Goal: Task Accomplishment & Management: Manage account settings

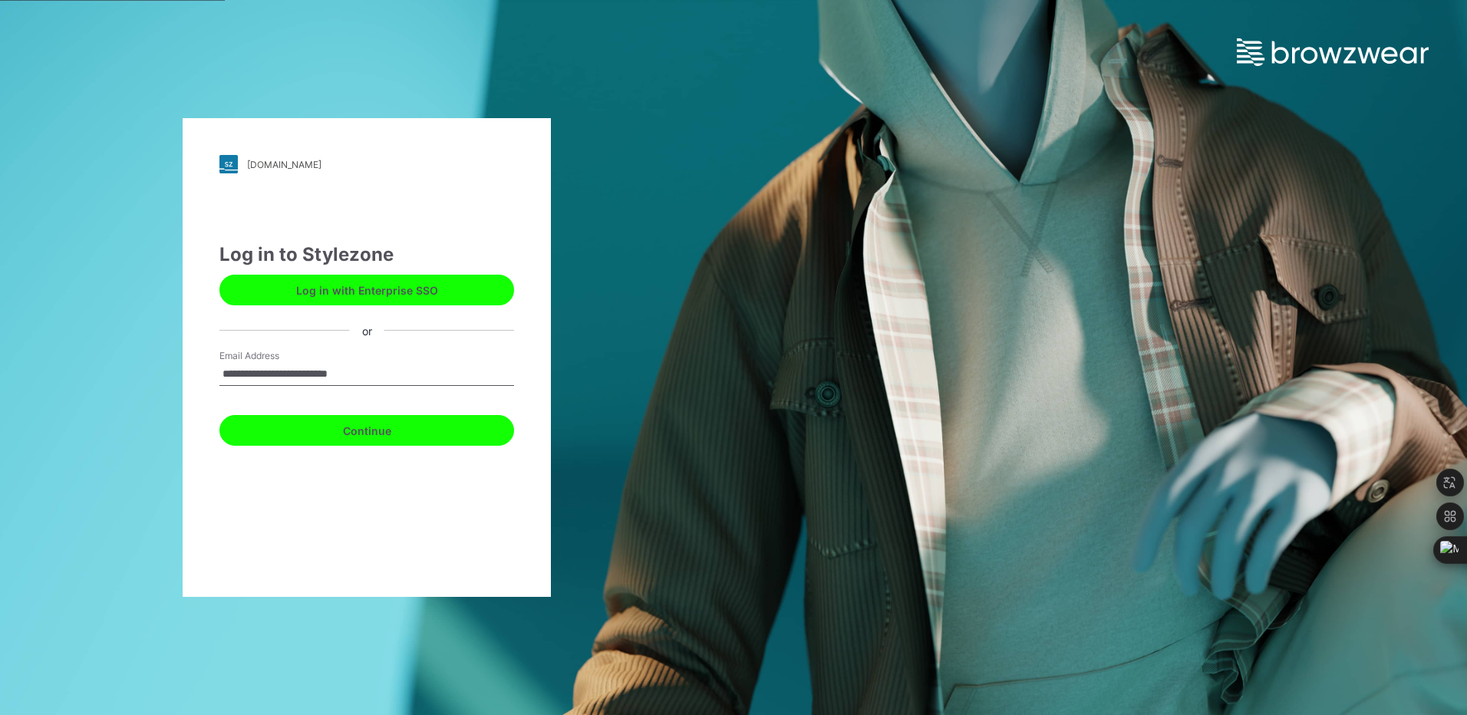
click at [383, 430] on button "Continue" at bounding box center [366, 430] width 295 height 31
click at [346, 421] on button "Continue" at bounding box center [366, 430] width 295 height 31
click at [335, 440] on button "Continue" at bounding box center [366, 430] width 295 height 31
click at [348, 435] on button "Continue" at bounding box center [366, 430] width 295 height 31
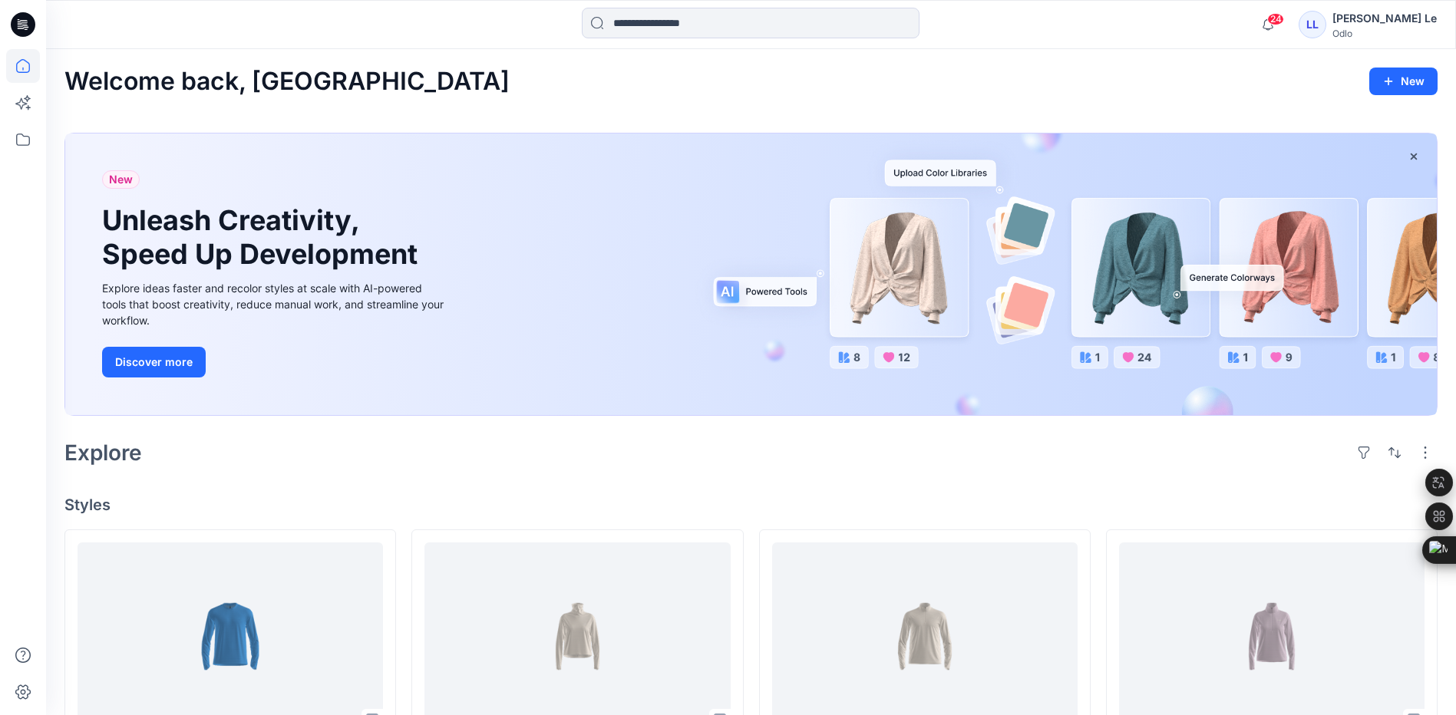
scroll to position [307, 0]
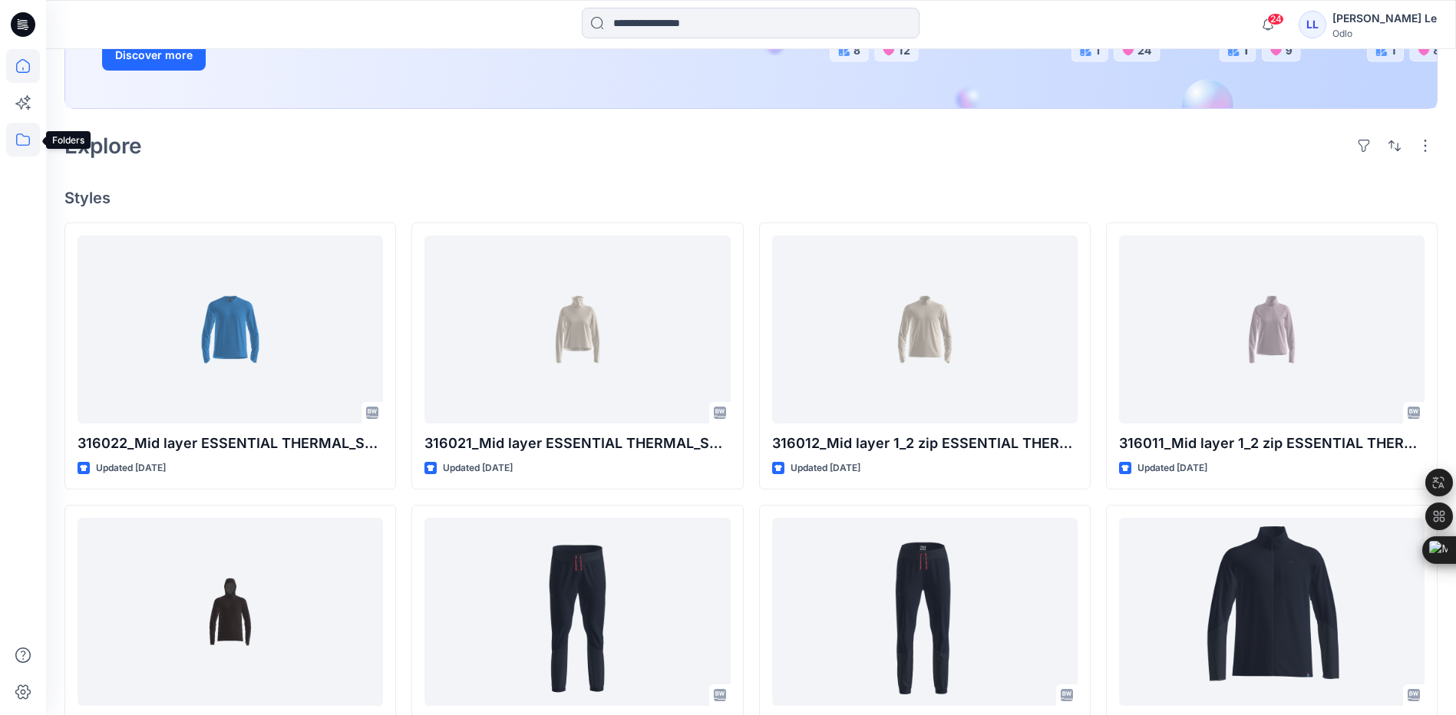
click at [19, 132] on icon at bounding box center [23, 140] width 34 height 34
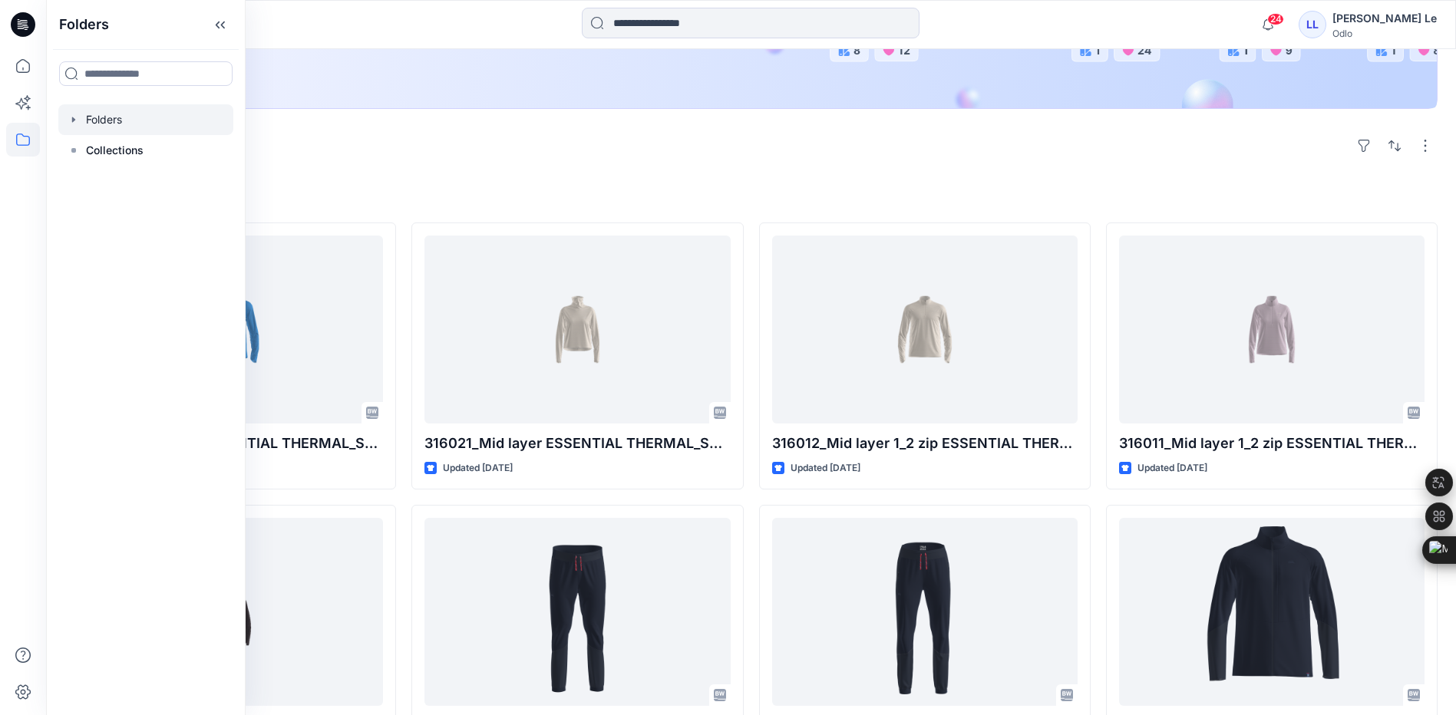
click at [104, 116] on div at bounding box center [145, 119] width 175 height 31
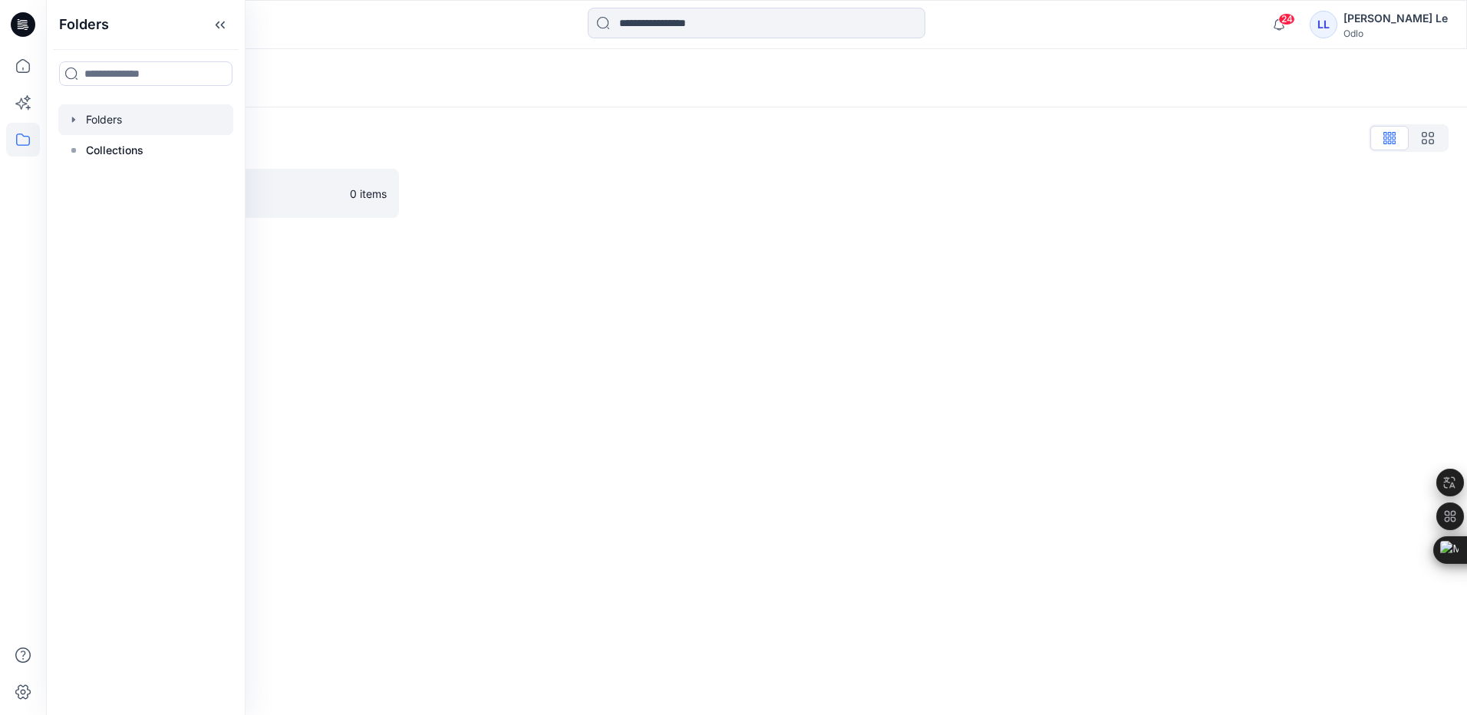
click at [456, 411] on div "Folders Folders List Vietsun 0 items" at bounding box center [756, 382] width 1421 height 666
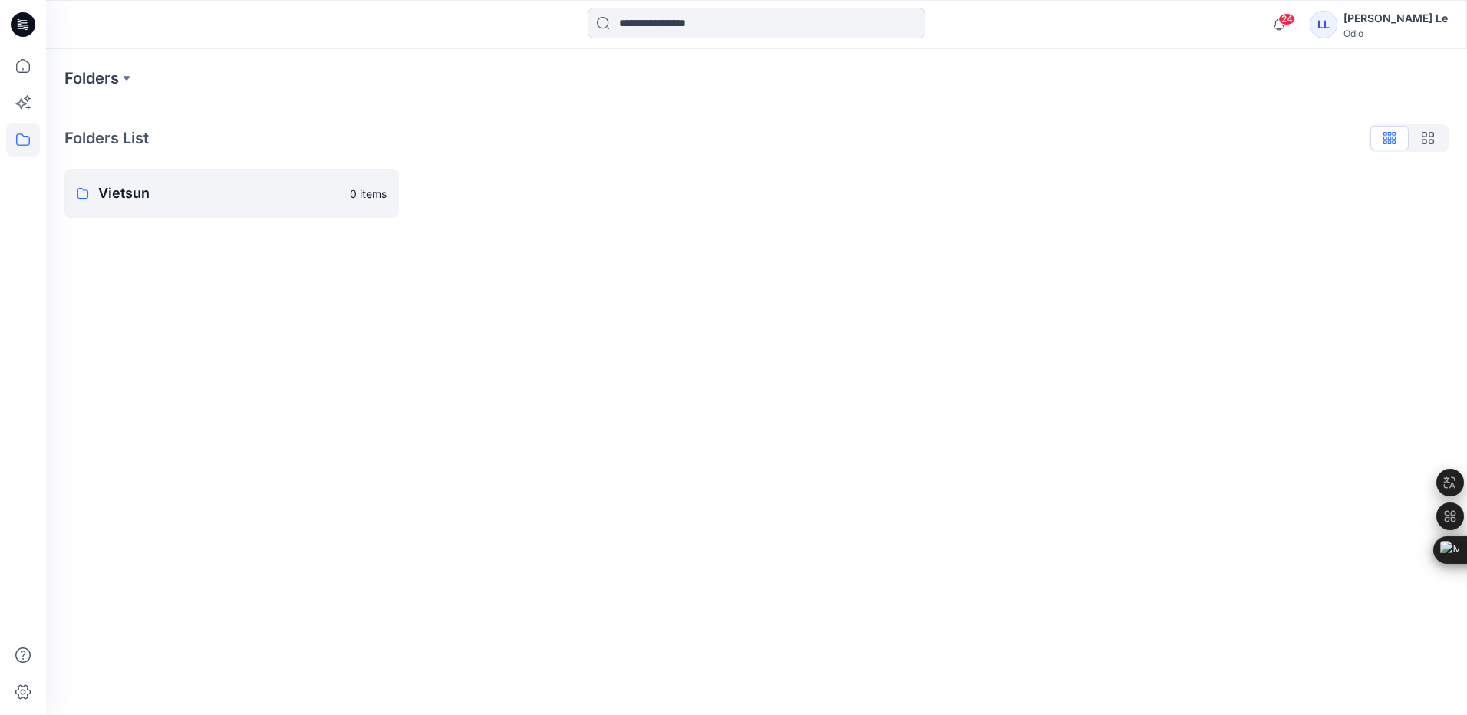
click at [285, 299] on div "Folders Folders List Vietsun 0 items" at bounding box center [756, 382] width 1421 height 666
click at [182, 212] on link "Vietsun 0 items" at bounding box center [231, 193] width 335 height 49
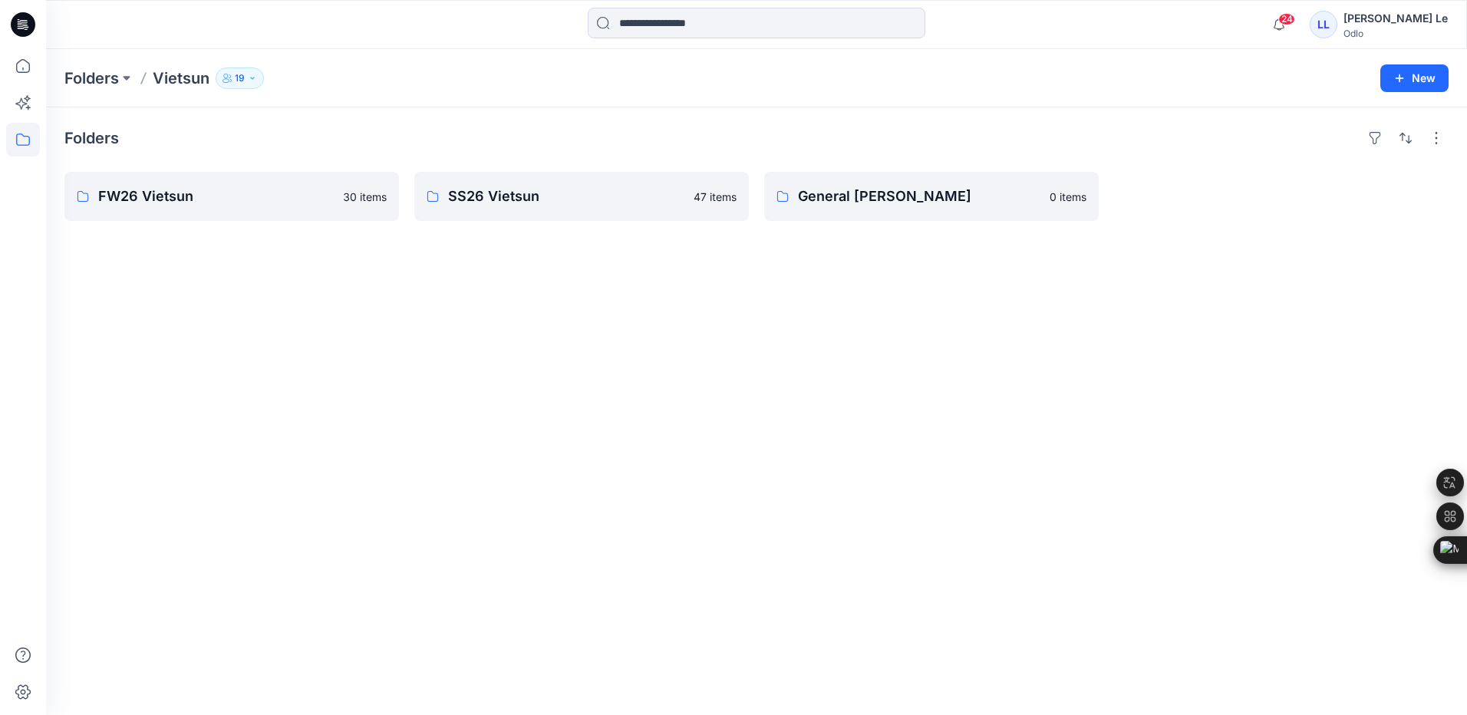
click at [444, 385] on div "Folders FW26 Vietsun 30 items SS26 Vietsun 47 items General Vietsun 0 items" at bounding box center [756, 411] width 1421 height 608
click at [545, 302] on div "Folders FW26 Vietsun 30 items SS26 Vietsun 47 items General Vietsun 0 items" at bounding box center [756, 411] width 1421 height 608
click at [548, 200] on p "SS26 Vietsun" at bounding box center [580, 196] width 264 height 21
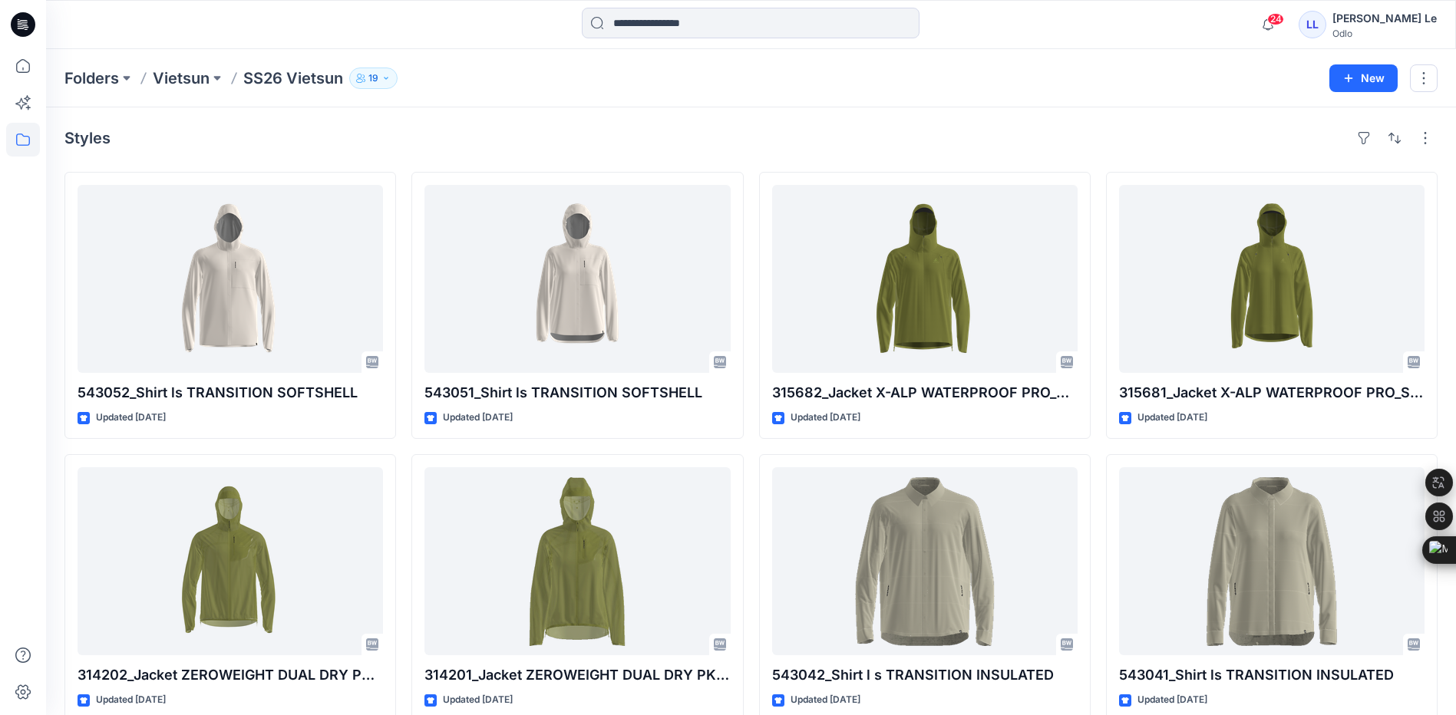
click at [378, 80] on p "19" at bounding box center [373, 78] width 10 height 17
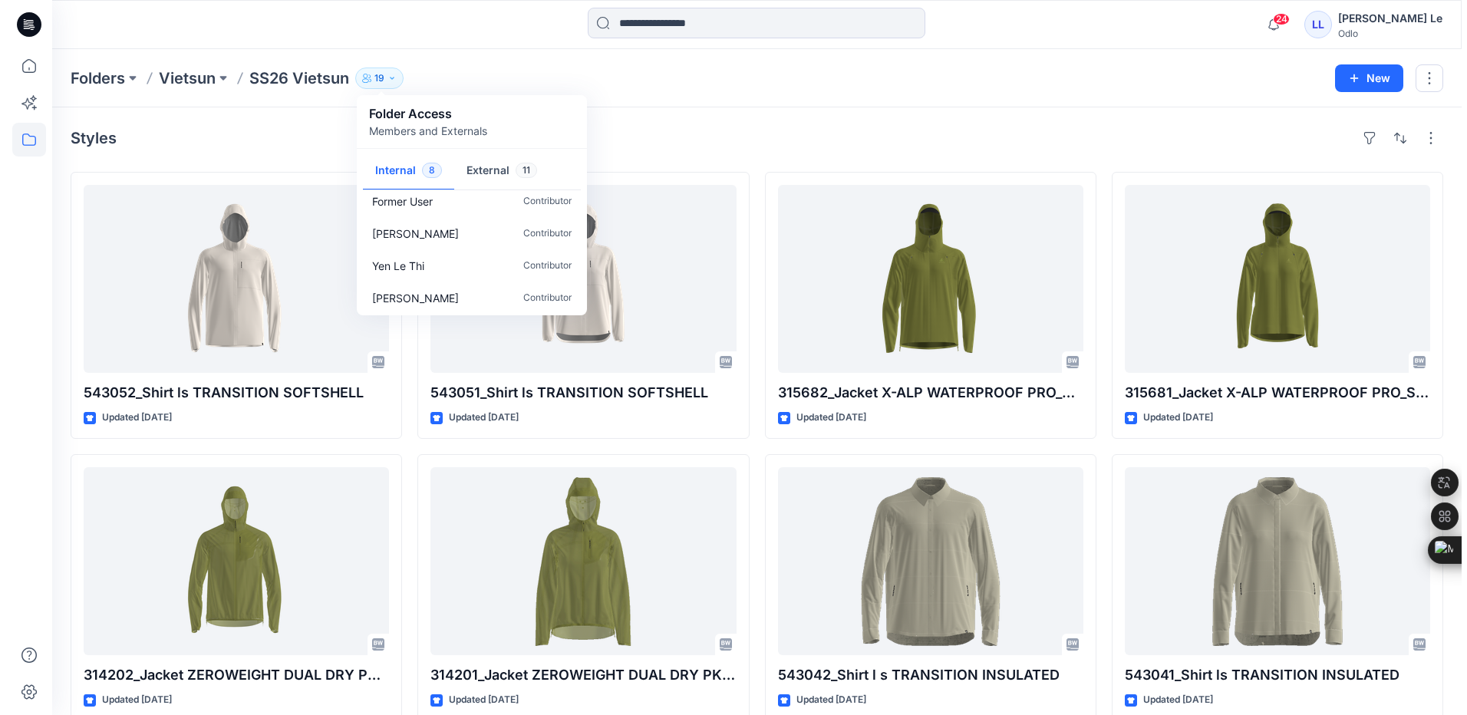
scroll to position [143, 0]
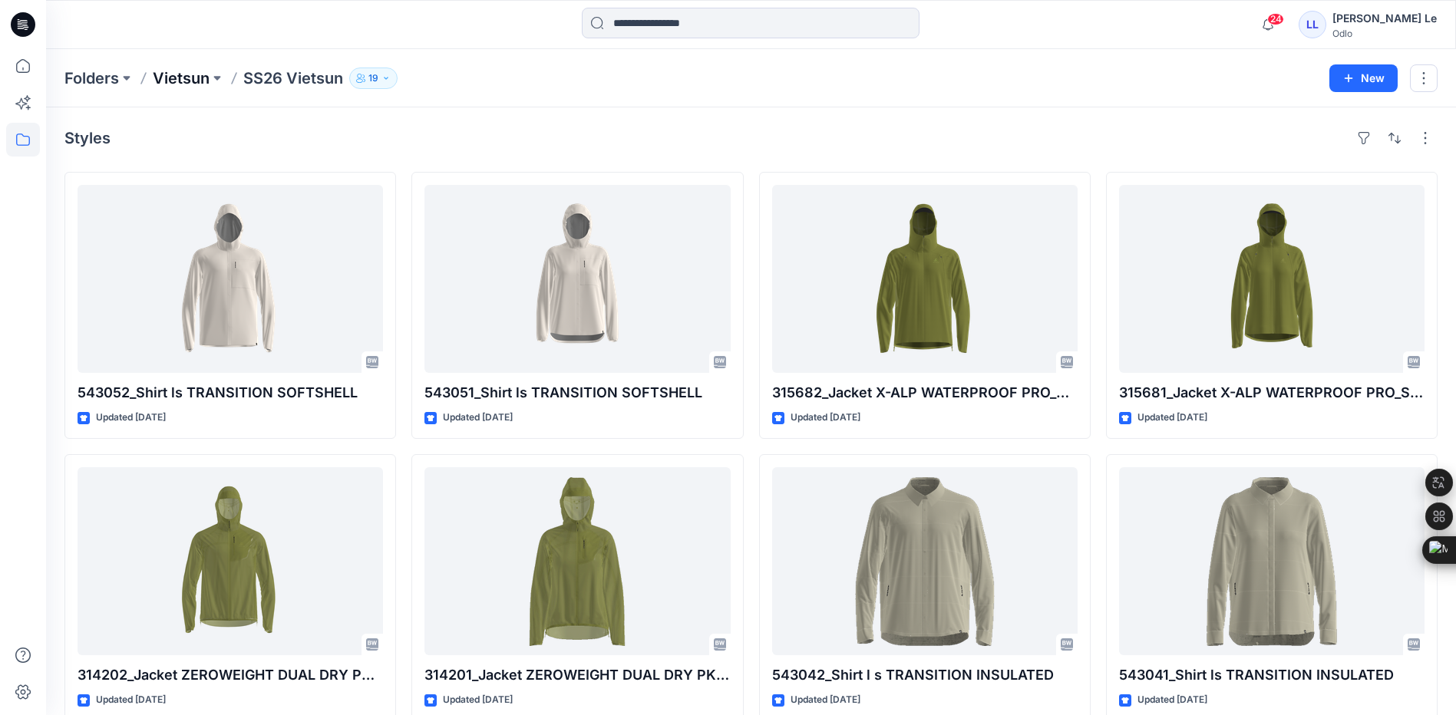
click at [170, 75] on p "Vietsun" at bounding box center [181, 78] width 57 height 21
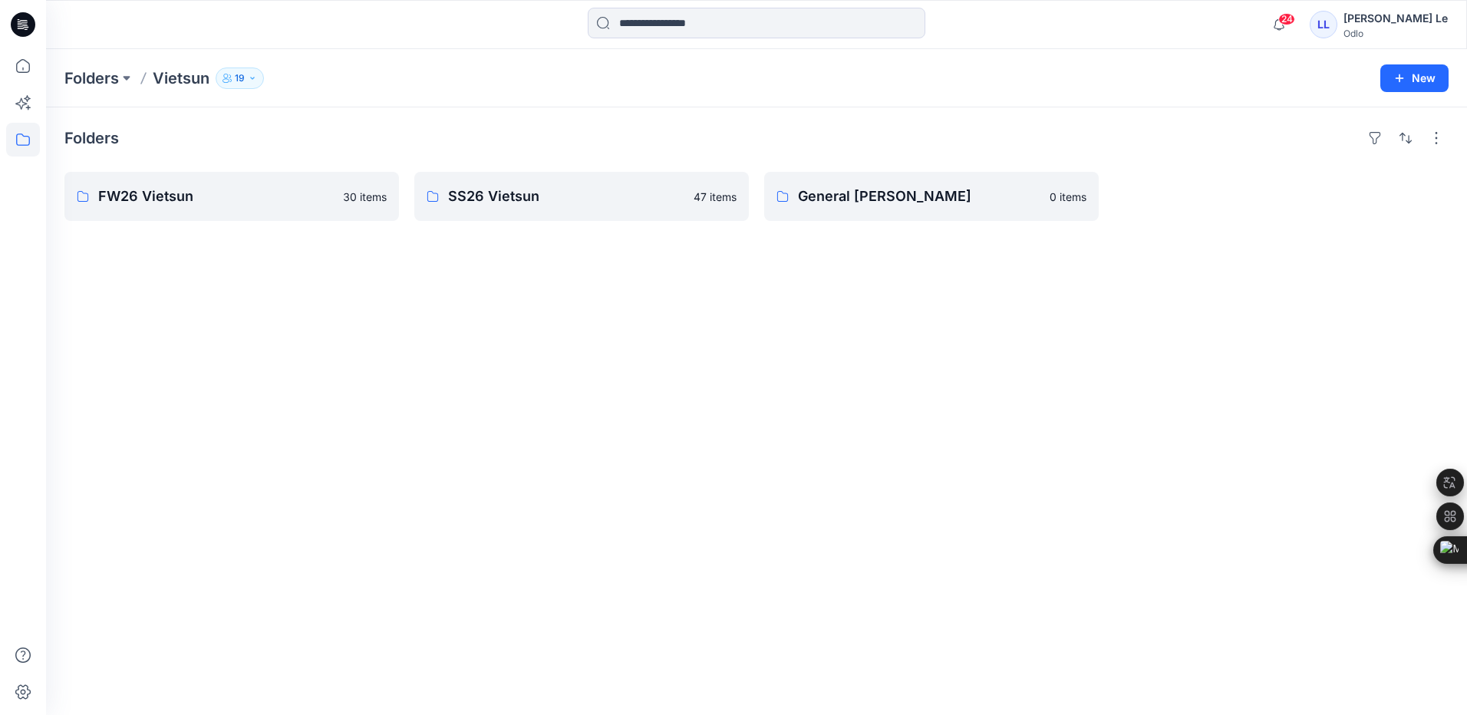
drag, startPoint x: 1009, startPoint y: 329, endPoint x: 1239, endPoint y: 265, distance: 239.1
click at [1235, 269] on div "Folders FW26 Vietsun 30 items SS26 Vietsun 47 items General Vietsun 0 items" at bounding box center [756, 411] width 1421 height 608
click at [1419, 79] on button "New" at bounding box center [1414, 78] width 68 height 28
click at [1360, 143] on p "New Folder" at bounding box center [1369, 146] width 57 height 16
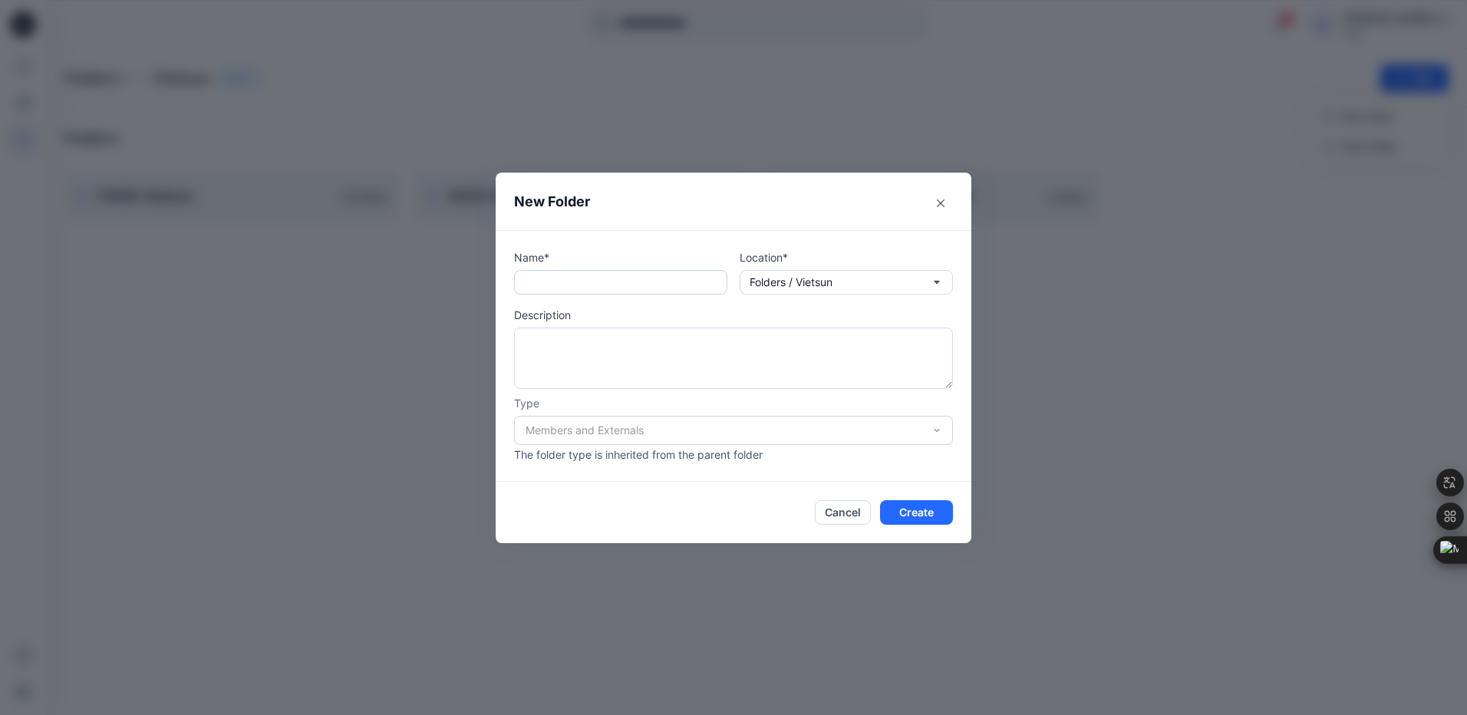
click at [614, 283] on input "text" at bounding box center [620, 282] width 213 height 25
click at [846, 513] on button "Cancel" at bounding box center [843, 512] width 56 height 25
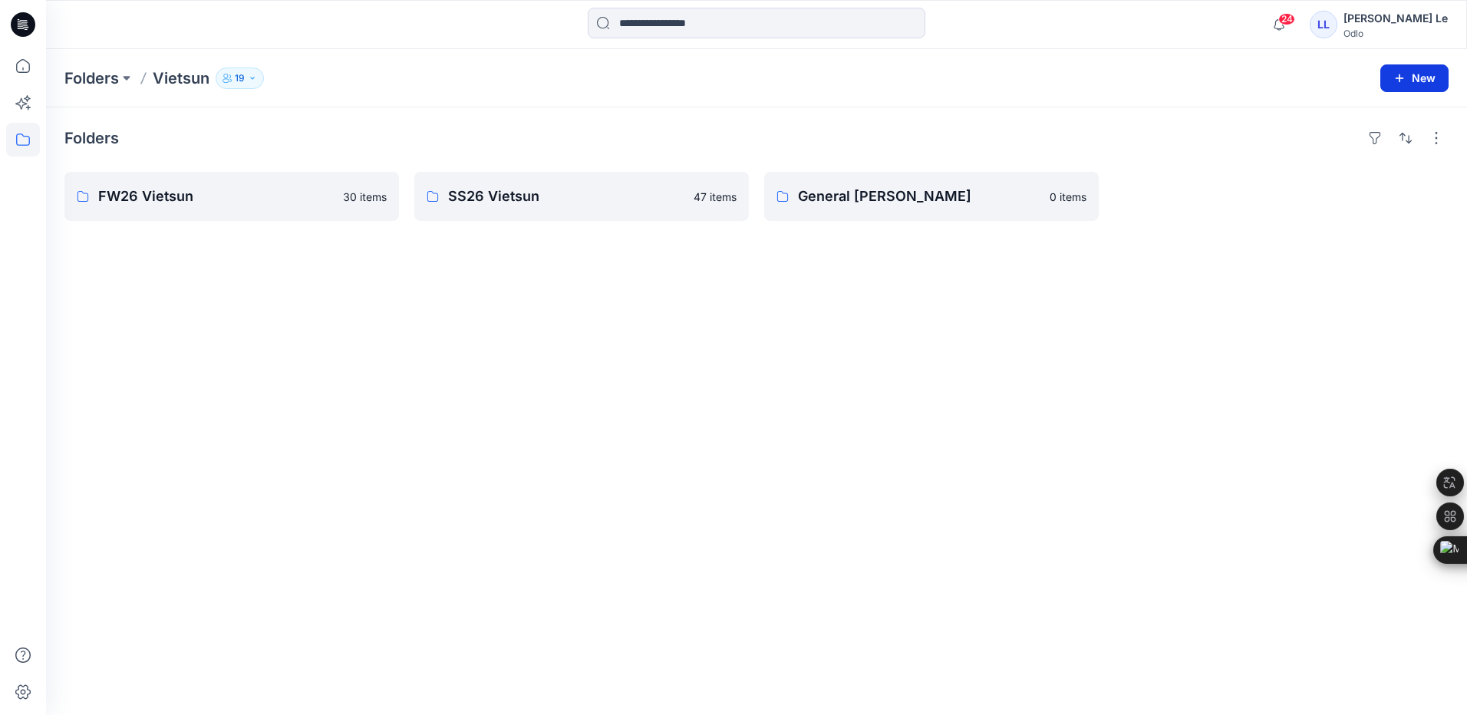
click at [1402, 75] on icon "button" at bounding box center [1400, 78] width 12 height 12
click at [1374, 140] on p "New Folder" at bounding box center [1369, 146] width 57 height 16
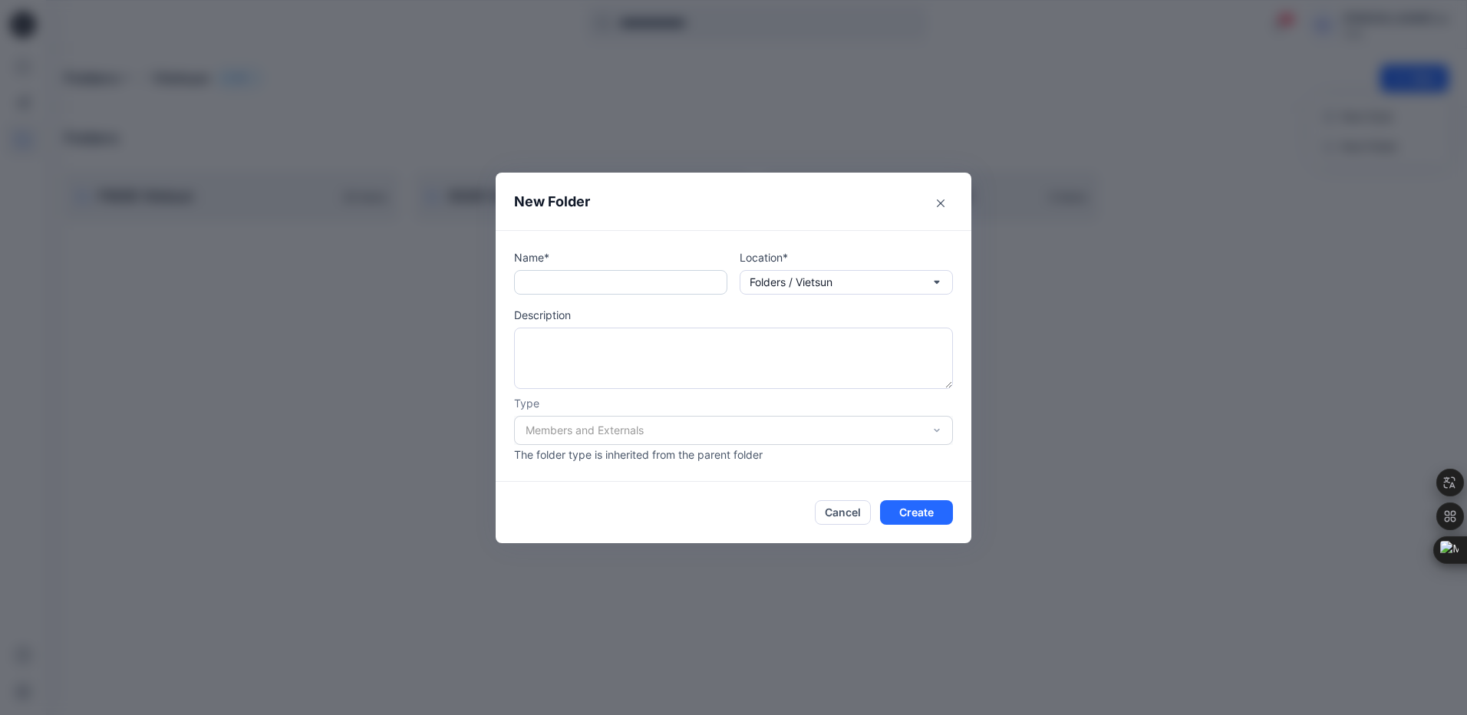
click at [609, 277] on input "text" at bounding box center [620, 282] width 213 height 25
type input "*"
type input "*********"
click at [847, 503] on button "Cancel" at bounding box center [843, 512] width 56 height 25
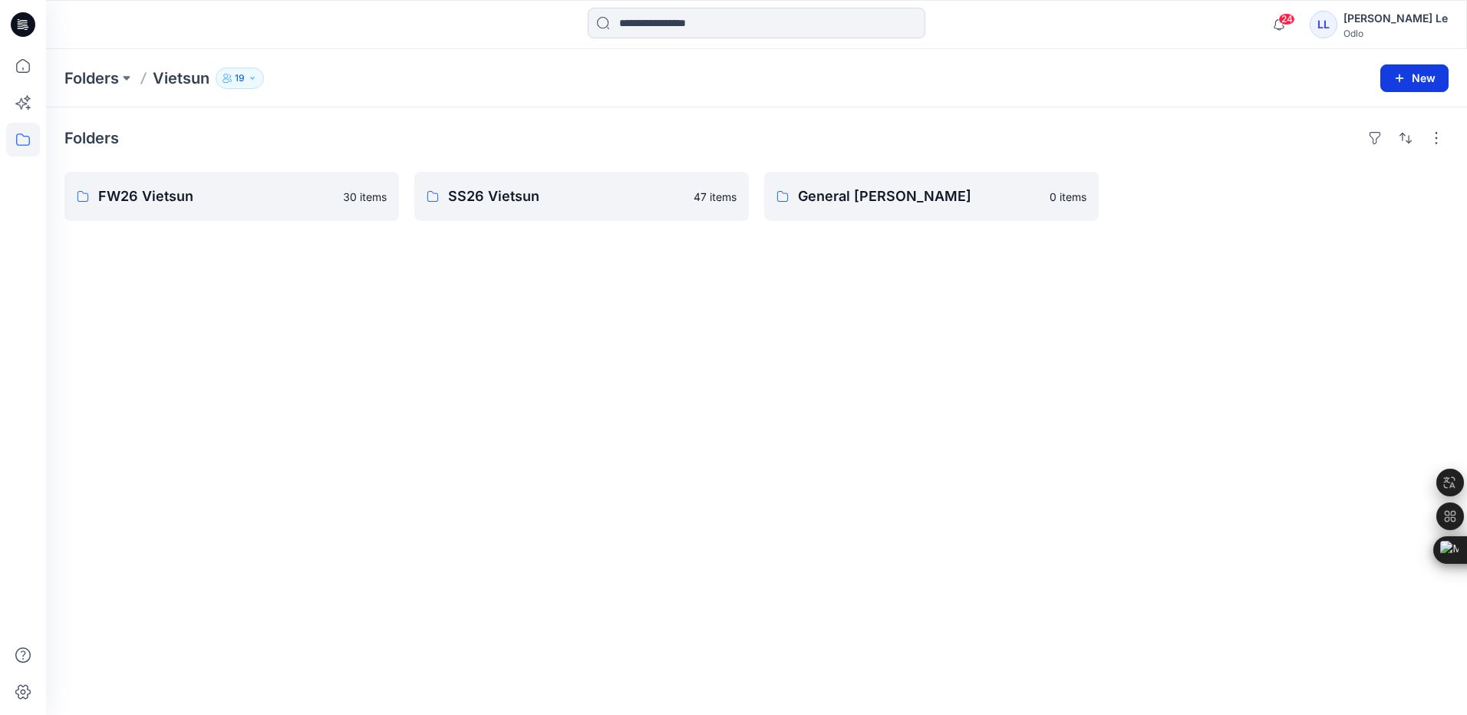
click at [1410, 80] on button "New" at bounding box center [1414, 78] width 68 height 28
click at [1368, 136] on button "New Folder" at bounding box center [1380, 146] width 132 height 28
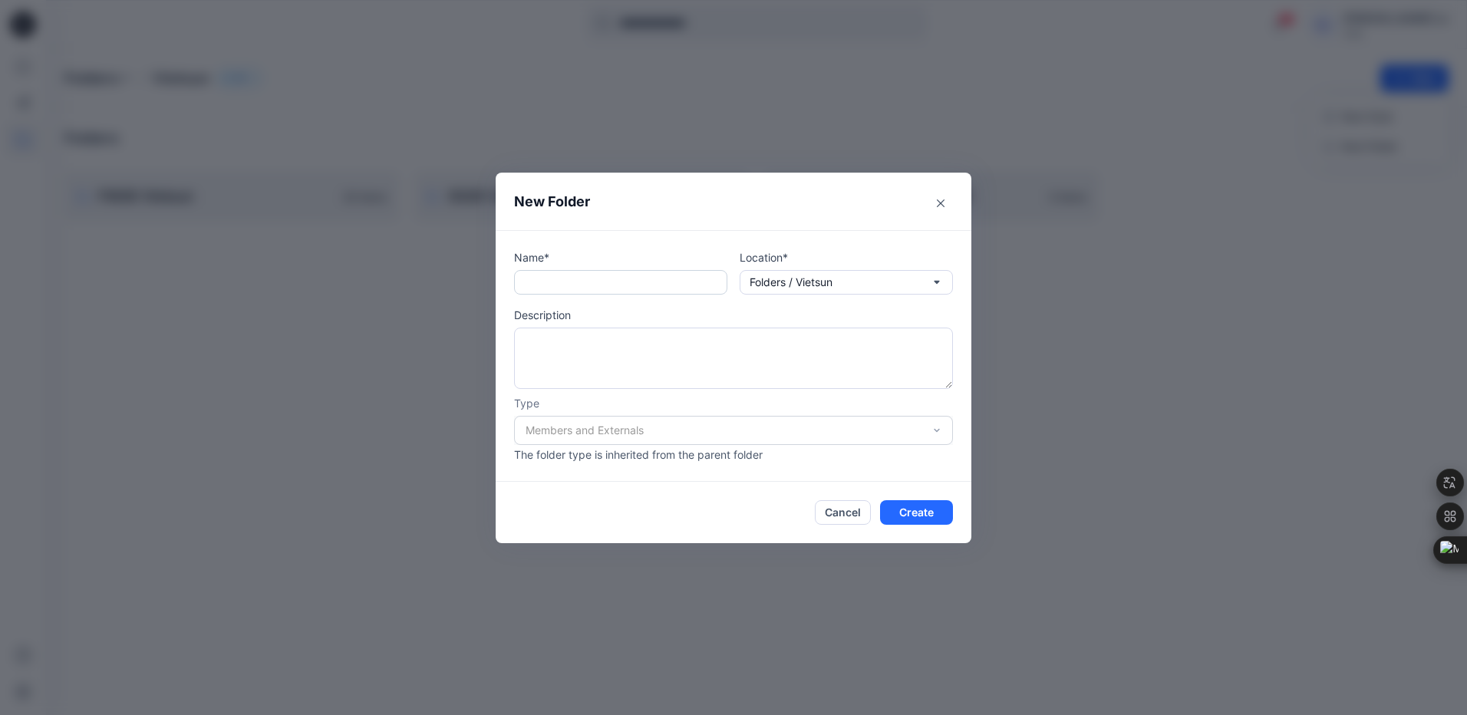
click at [572, 286] on input "text" at bounding box center [620, 282] width 213 height 25
type input "**********"
click at [935, 430] on div "Members and Externals" at bounding box center [733, 430] width 439 height 29
click at [897, 434] on div "Members and Externals" at bounding box center [733, 430] width 439 height 29
click at [909, 512] on button "Create" at bounding box center [916, 512] width 73 height 25
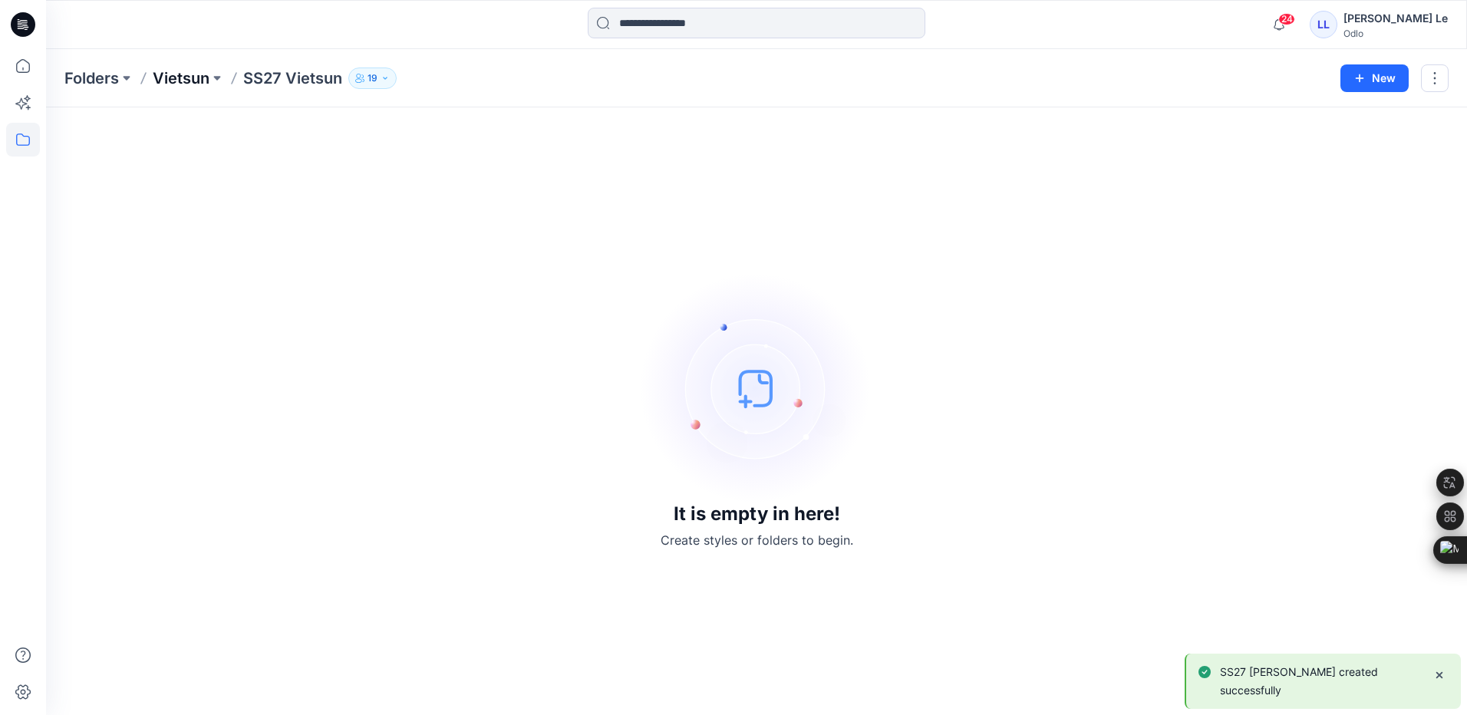
click at [183, 79] on p "Vietsun" at bounding box center [181, 78] width 57 height 21
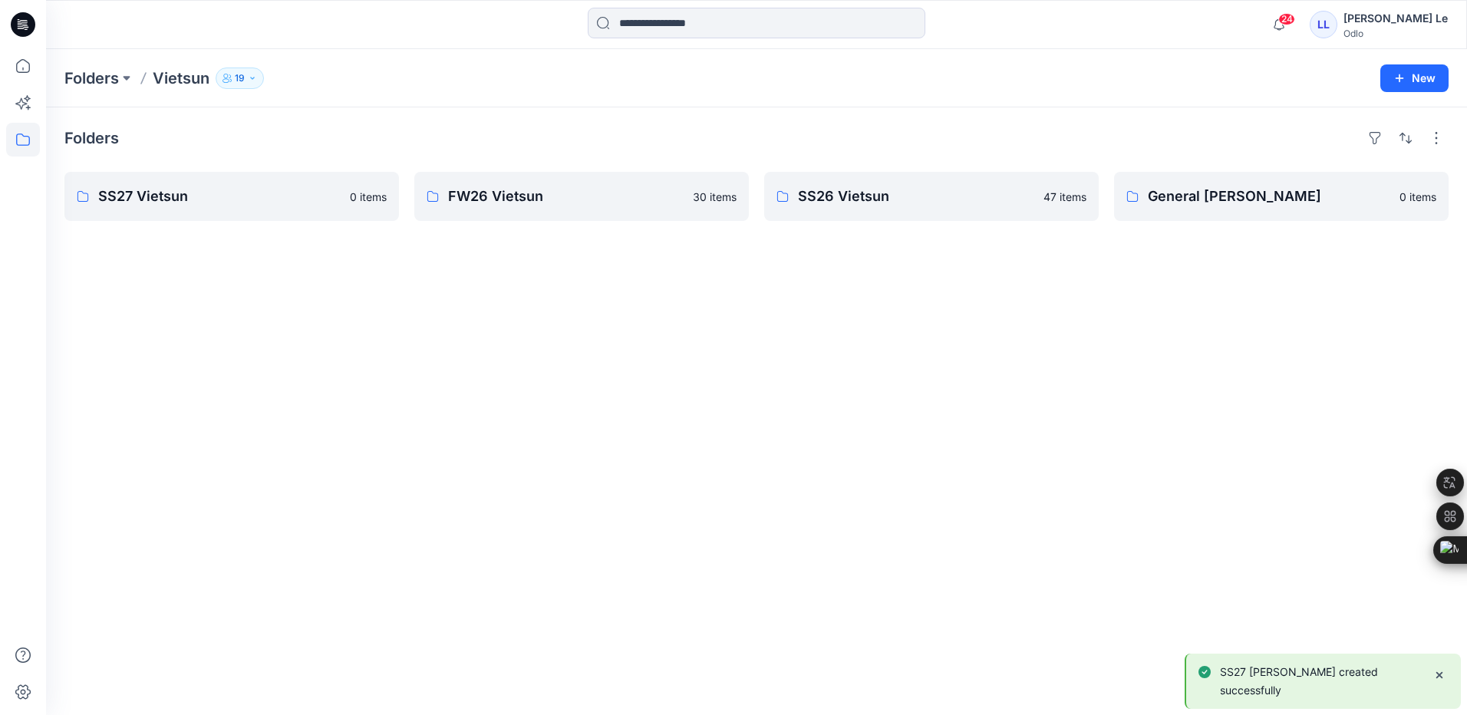
click at [385, 394] on div "Folders SS27 Vietsun 0 items FW26 Vietsun 30 items SS26 Vietsun 47 items Genera…" at bounding box center [756, 411] width 1421 height 608
click at [173, 398] on div "Folders SS27 Vietsun 0 items FW26 Vietsun 30 items SS26 Vietsun 47 items Genera…" at bounding box center [756, 411] width 1421 height 608
click at [161, 197] on p "SS27 Vietsun" at bounding box center [230, 196] width 264 height 21
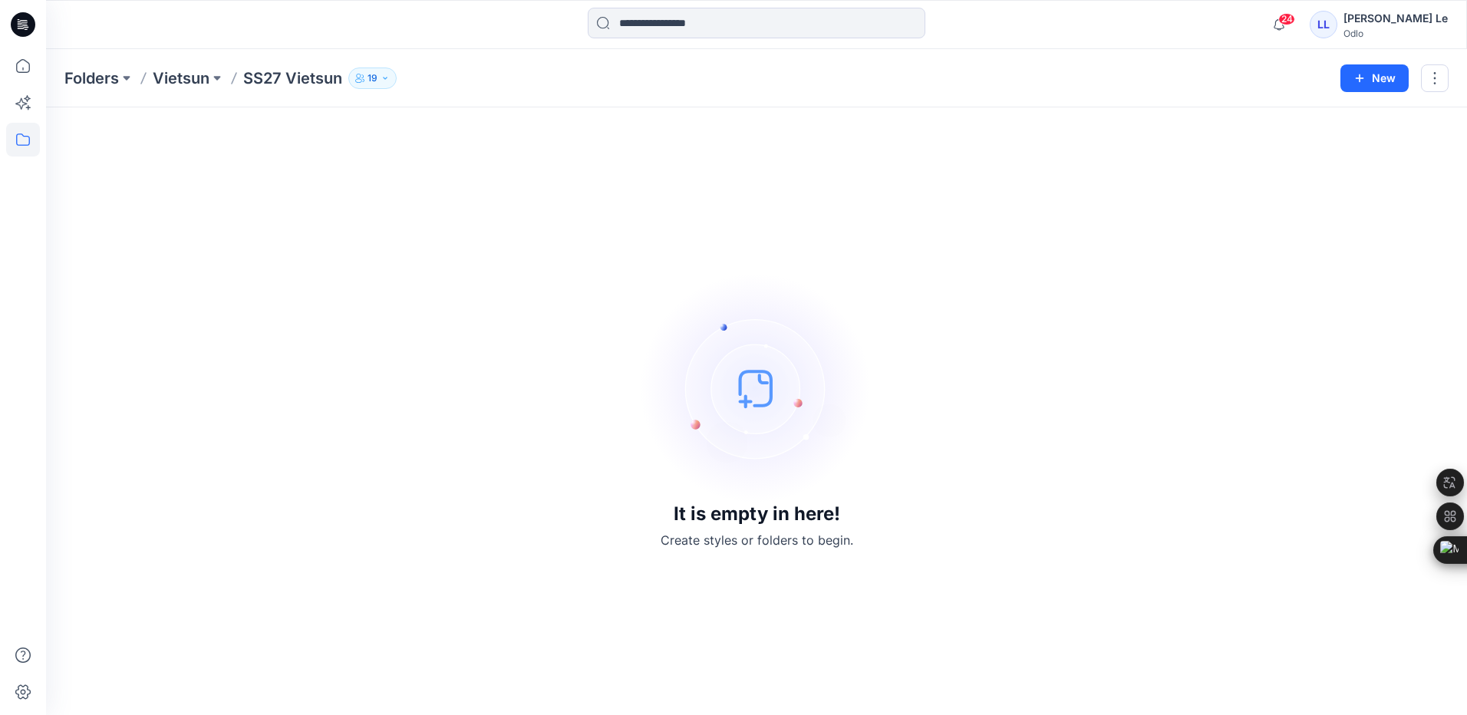
click at [384, 323] on div "It is empty in here! Create styles or folders to begin." at bounding box center [756, 411] width 1384 height 571
click at [194, 77] on p "Vietsun" at bounding box center [181, 78] width 57 height 21
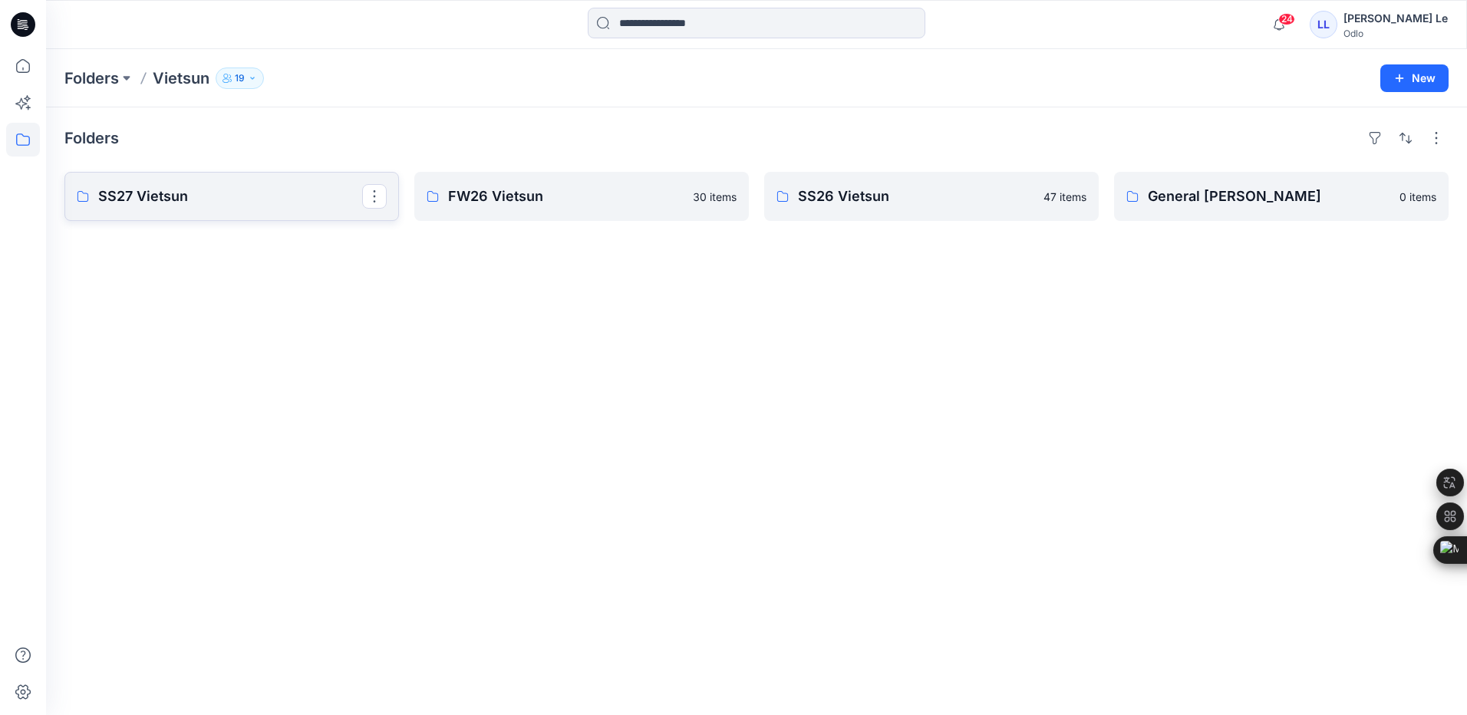
click at [208, 193] on p "SS27 Vietsun" at bounding box center [230, 196] width 264 height 21
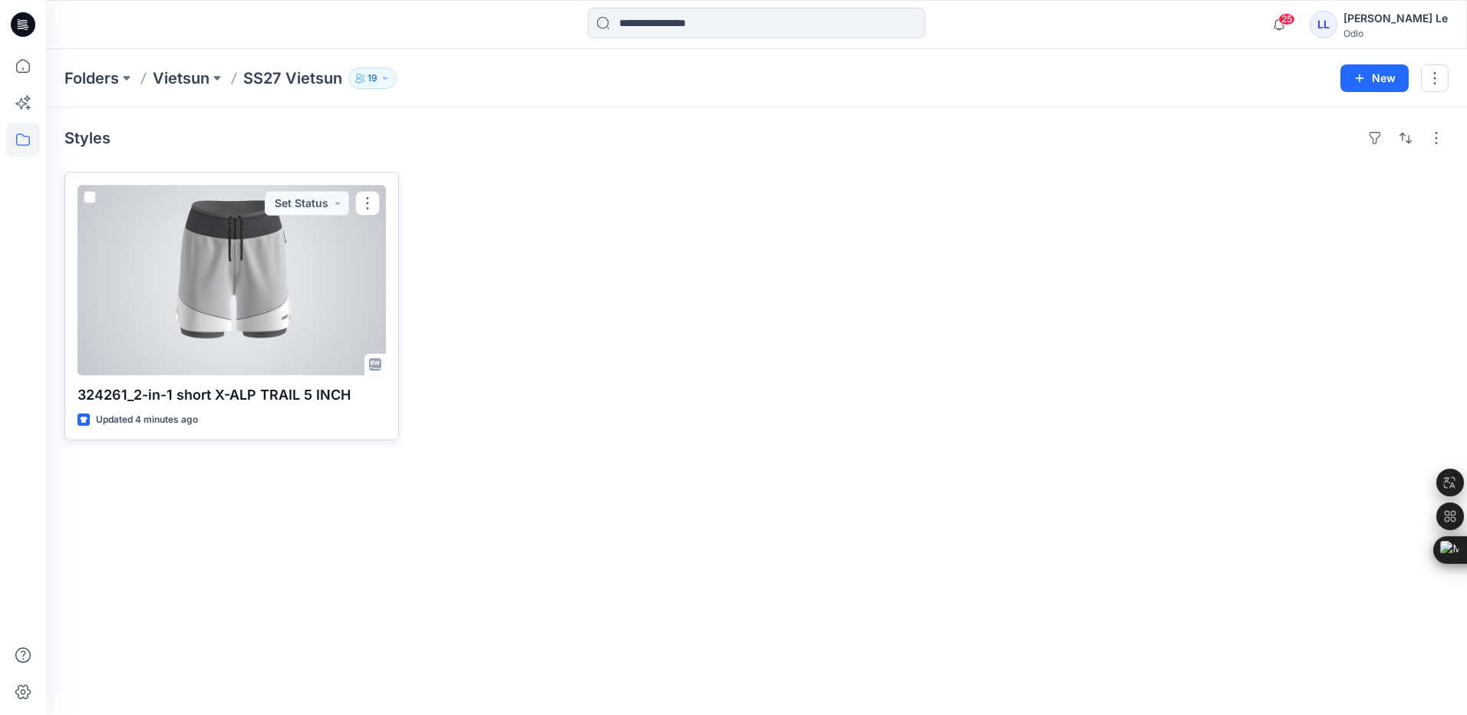
click at [282, 297] on div at bounding box center [232, 280] width 308 height 190
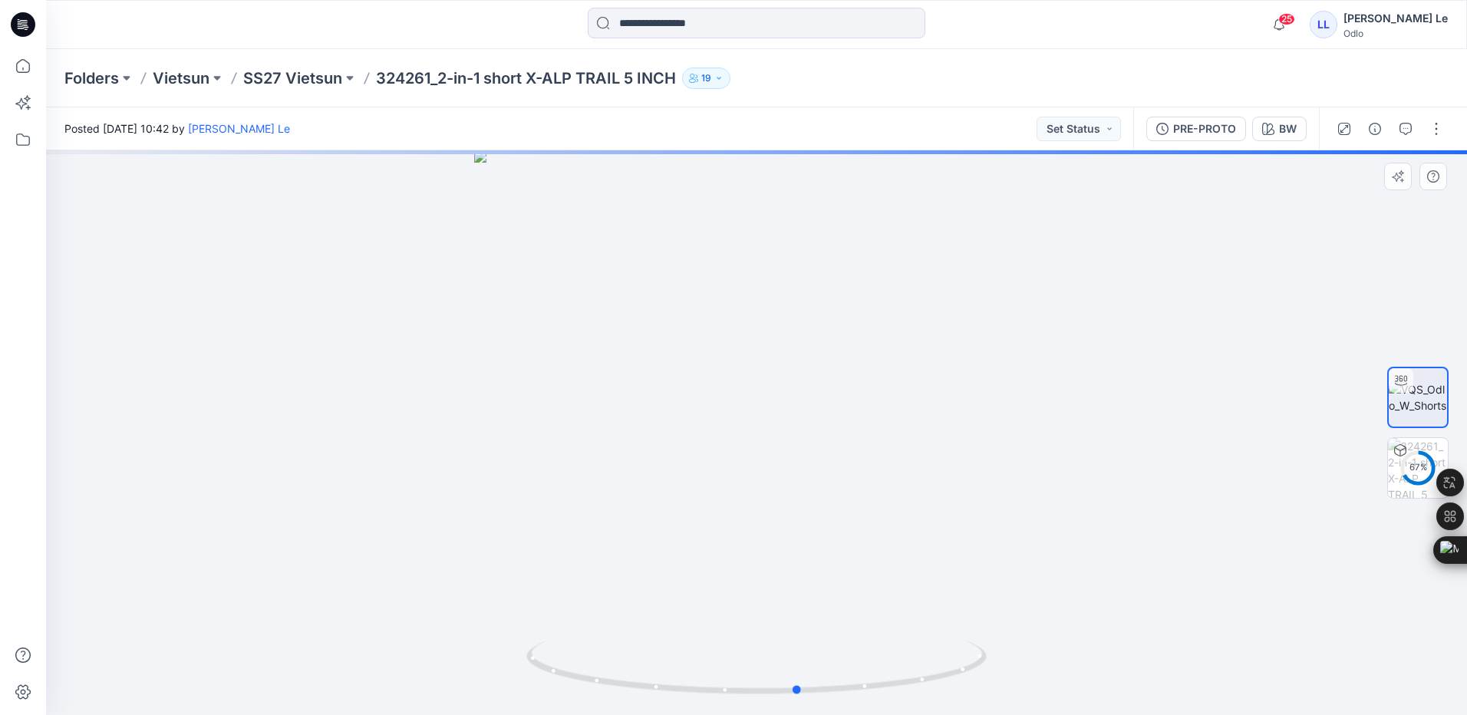
drag, startPoint x: 761, startPoint y: 691, endPoint x: 803, endPoint y: 601, distance: 99.2
click at [803, 601] on div at bounding box center [756, 432] width 1421 height 565
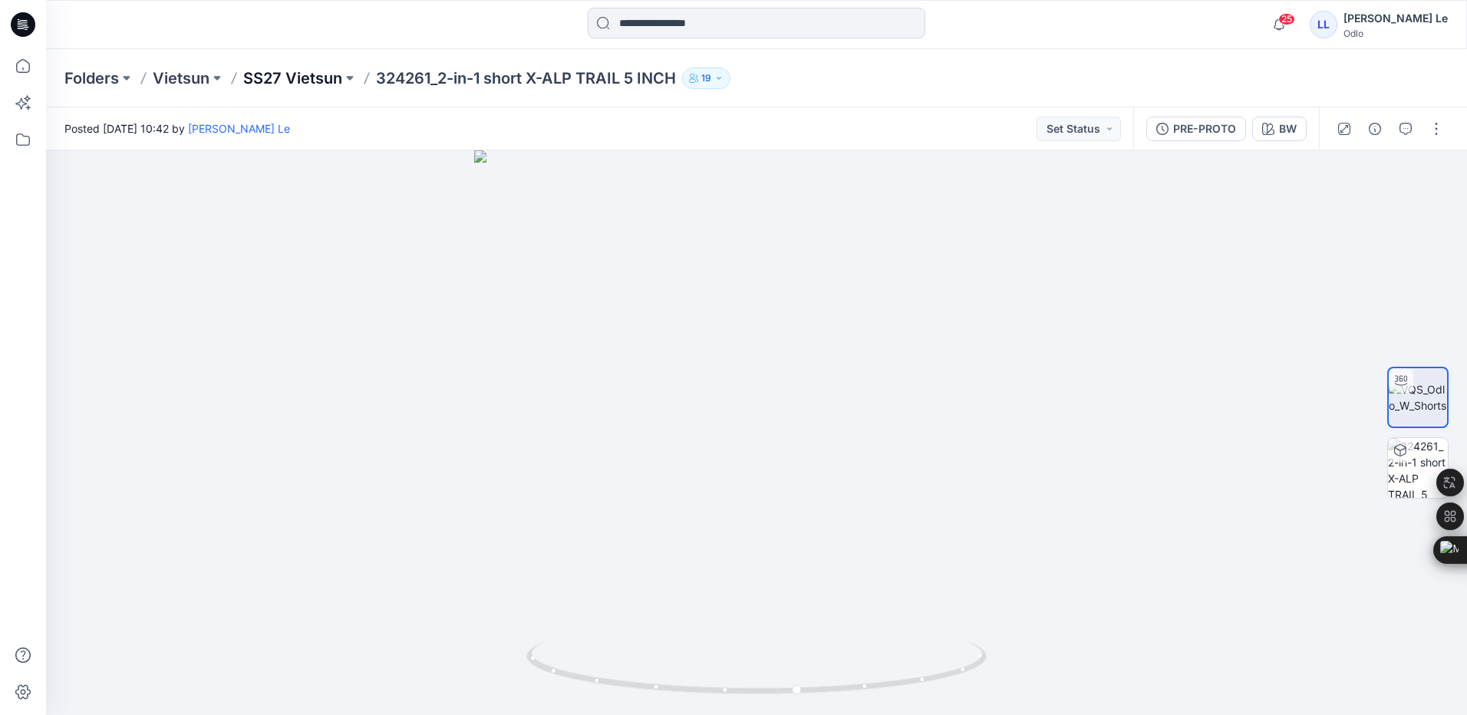
click at [297, 72] on p "SS27 Vietsun" at bounding box center [292, 78] width 99 height 21
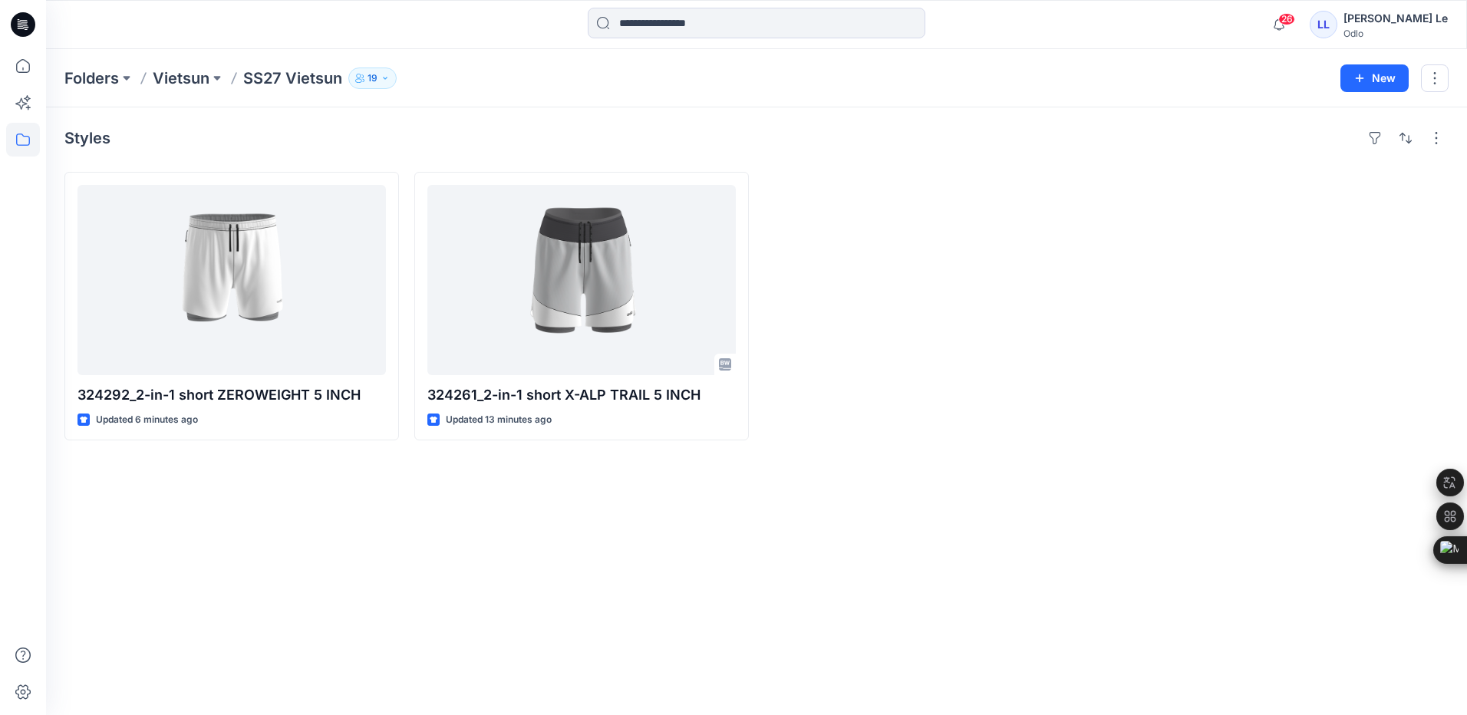
click at [408, 581] on div "Styles 324292_2-in-1 short ZEROWEIGHT 5 INCH Updated 6 minutes ago 324261_2-in-…" at bounding box center [756, 411] width 1421 height 608
click at [529, 501] on div "Styles 324292_2-in-1 short ZEROWEIGHT 5 INCH Updated 6 minutes ago 324261_2-in-…" at bounding box center [756, 411] width 1421 height 608
click at [1295, 24] on span "26" at bounding box center [1286, 19] width 17 height 12
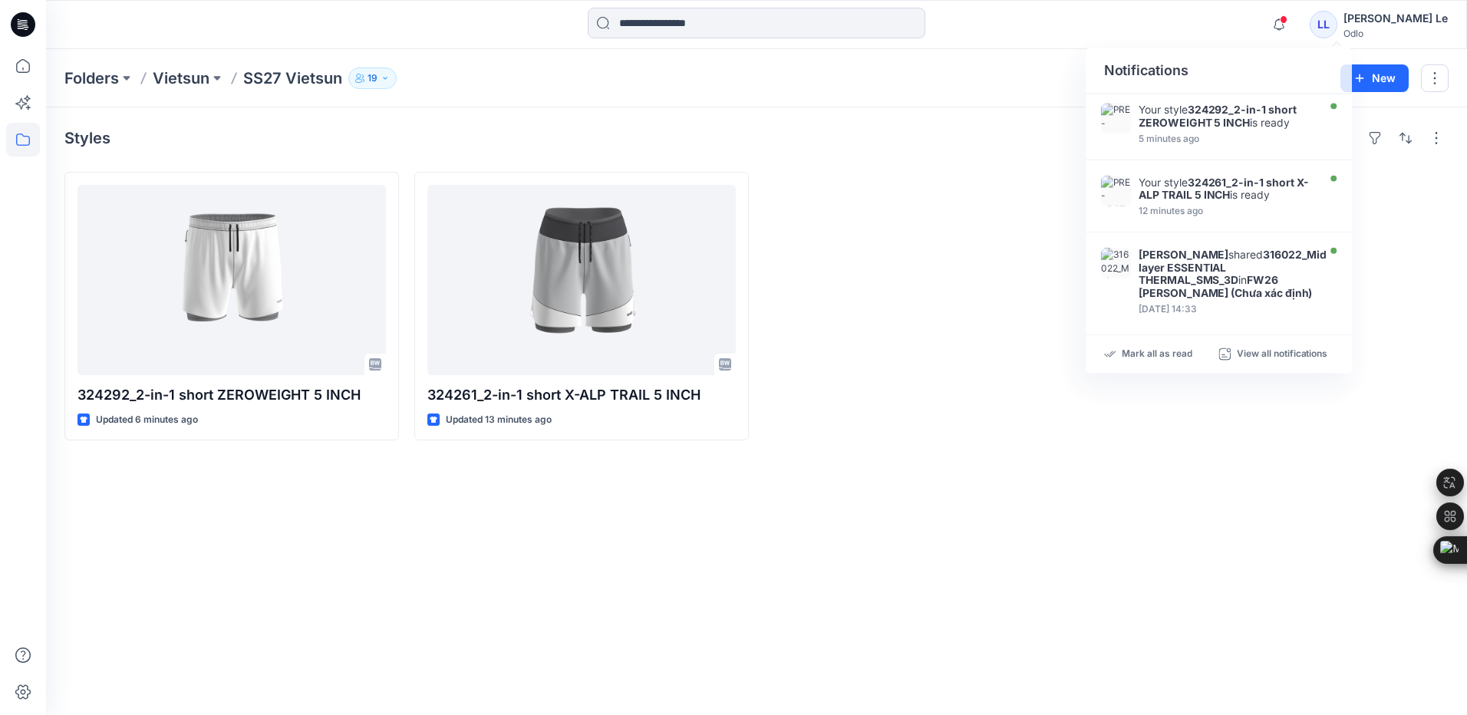
click at [867, 275] on div at bounding box center [931, 306] width 335 height 269
